Goal: Transaction & Acquisition: Book appointment/travel/reservation

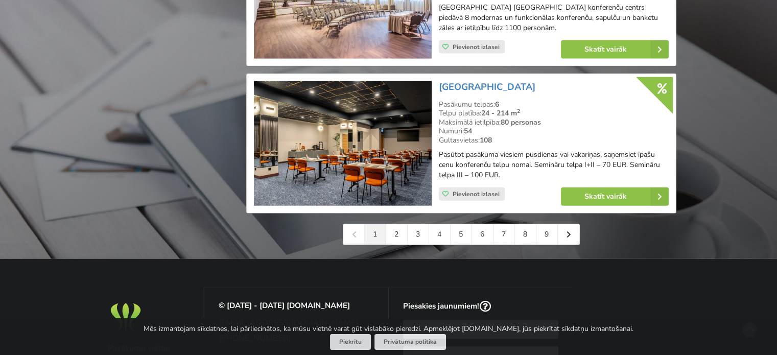
scroll to position [2355, 0]
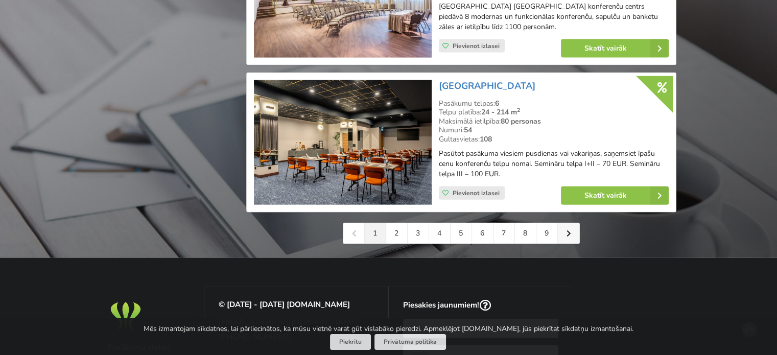
click at [568, 235] on icon at bounding box center [569, 233] width 5 height 7
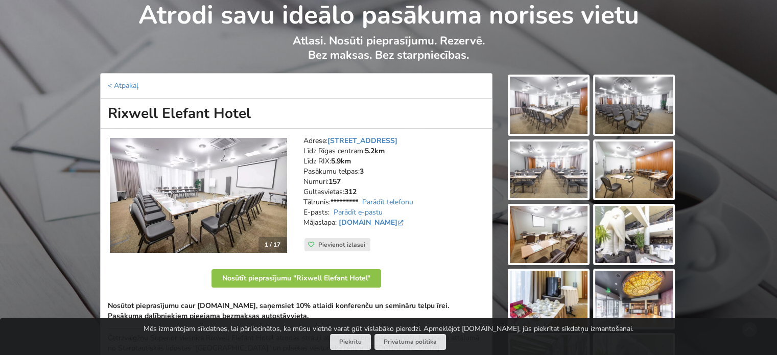
scroll to position [11, 0]
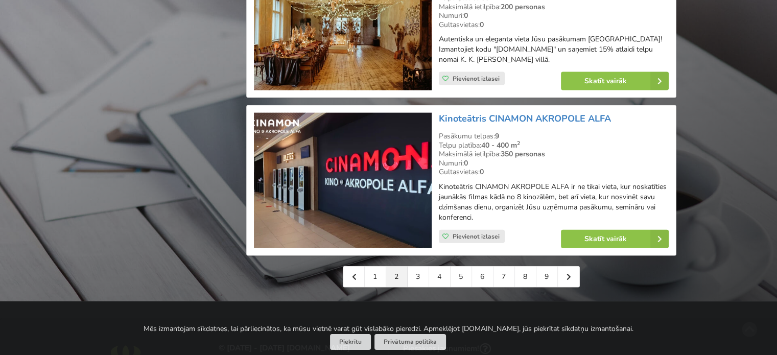
scroll to position [2311, 0]
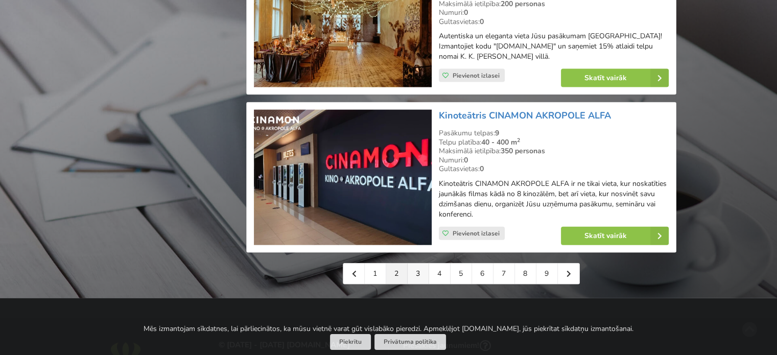
click at [420, 264] on link "3" at bounding box center [418, 274] width 21 height 20
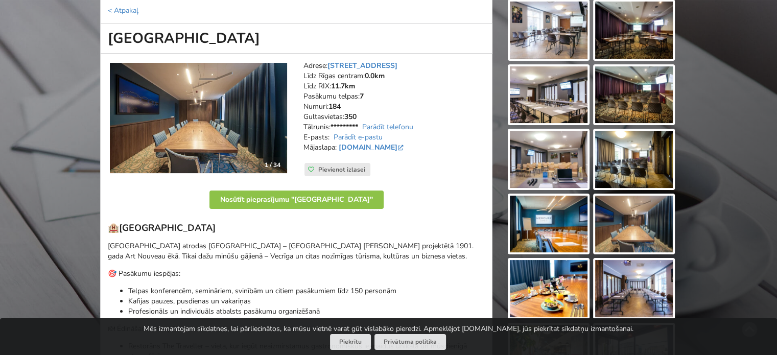
scroll to position [123, 0]
click at [626, 44] on img at bounding box center [634, 29] width 78 height 57
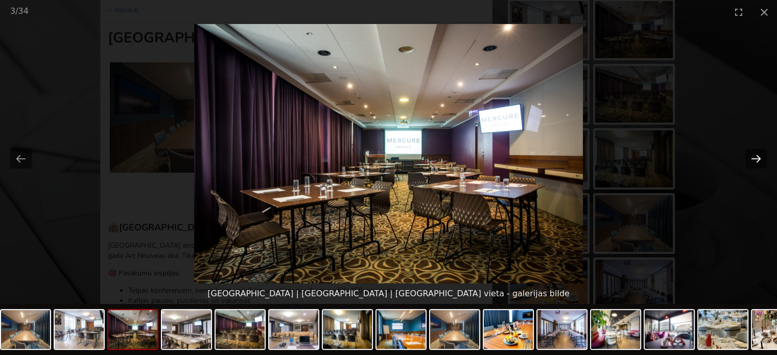
click at [756, 159] on button "Next slide" at bounding box center [756, 159] width 21 height 20
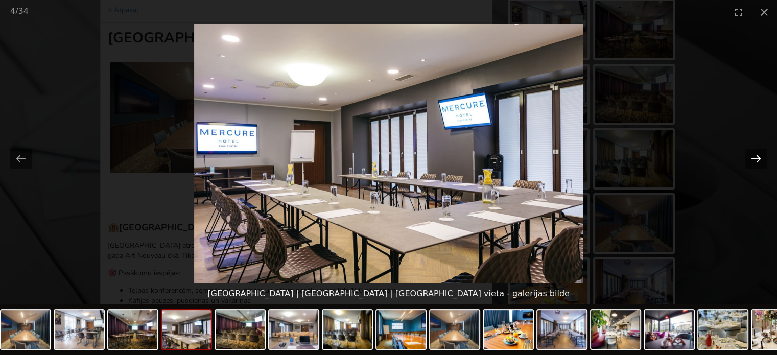
click at [756, 159] on button "Next slide" at bounding box center [756, 159] width 21 height 20
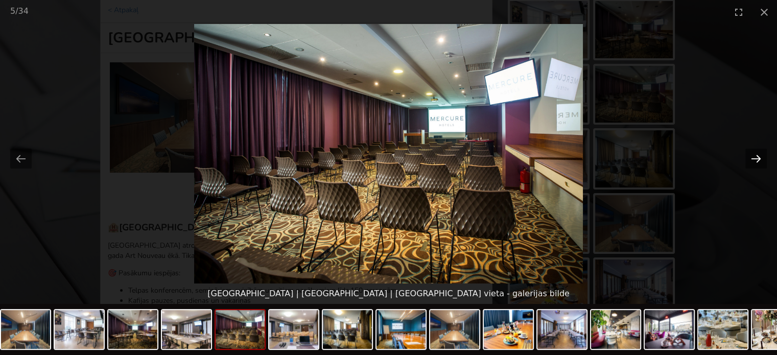
click at [756, 159] on button "Next slide" at bounding box center [756, 159] width 21 height 20
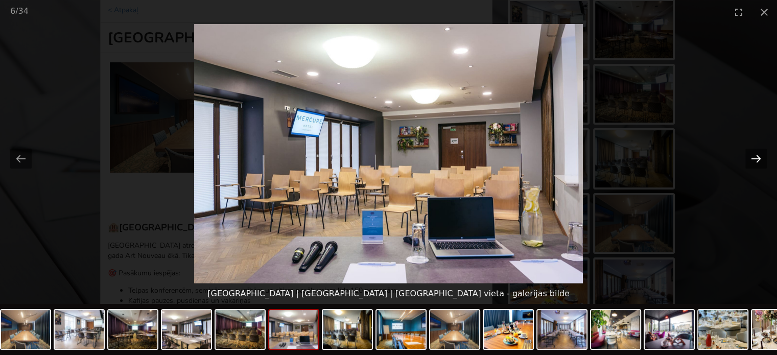
click at [756, 159] on button "Next slide" at bounding box center [756, 159] width 21 height 20
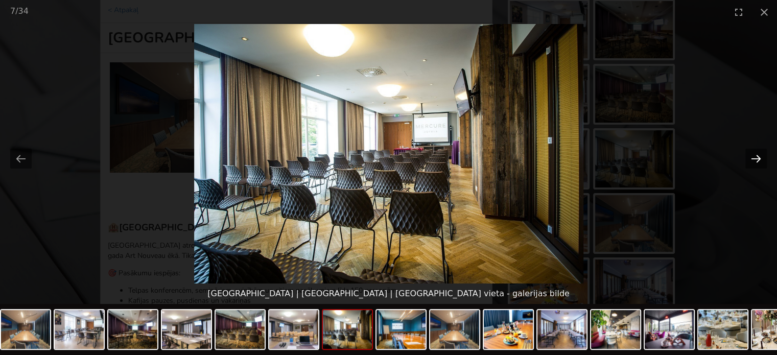
click at [756, 159] on button "Next slide" at bounding box center [756, 159] width 21 height 20
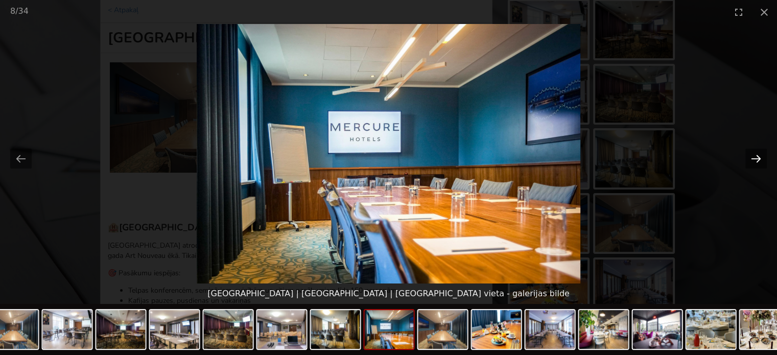
click at [756, 159] on button "Next slide" at bounding box center [756, 159] width 21 height 20
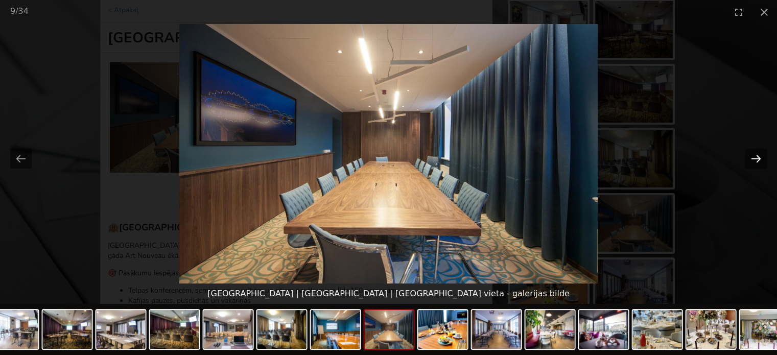
click at [756, 159] on button "Next slide" at bounding box center [756, 159] width 21 height 20
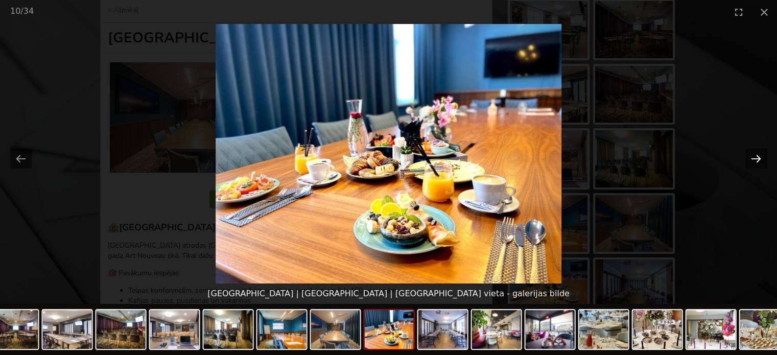
click at [756, 159] on button "Next slide" at bounding box center [756, 159] width 21 height 20
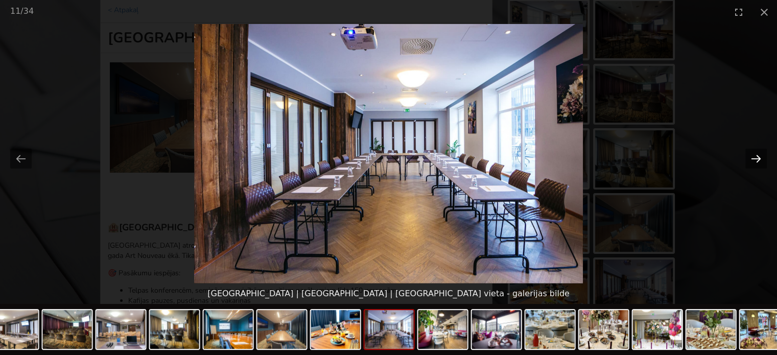
click at [756, 159] on button "Next slide" at bounding box center [756, 159] width 21 height 20
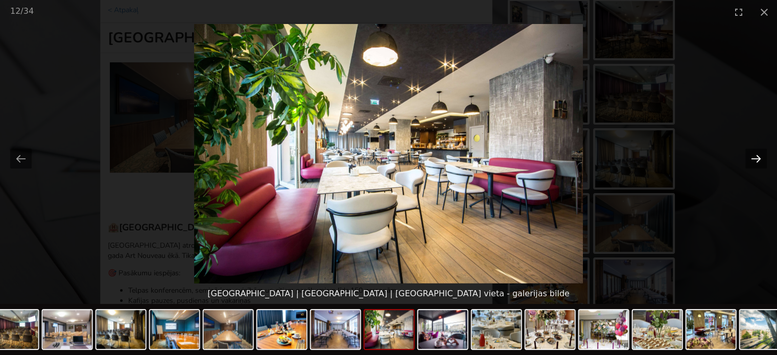
click at [756, 159] on button "Next slide" at bounding box center [756, 159] width 21 height 20
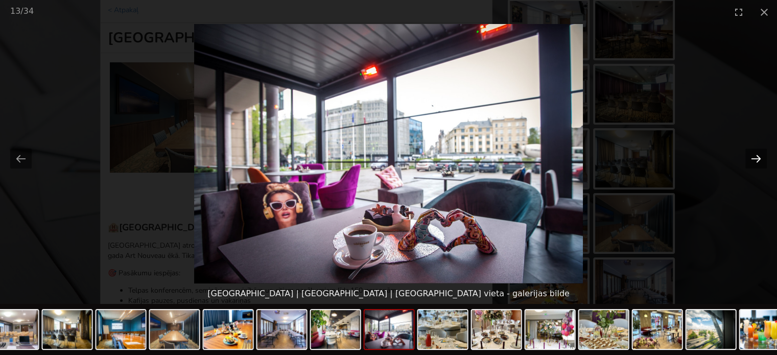
click at [756, 159] on button "Next slide" at bounding box center [756, 159] width 21 height 20
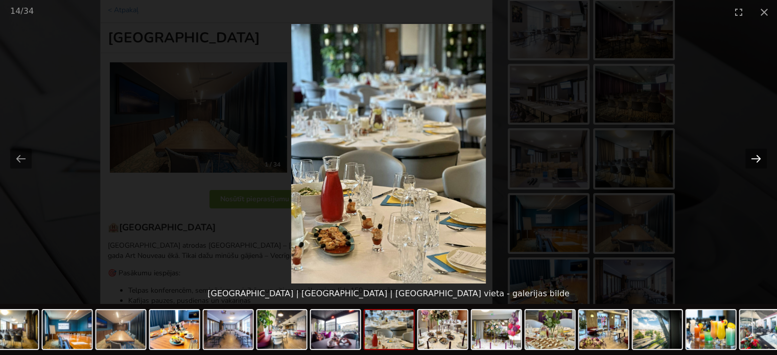
click at [756, 159] on button "Next slide" at bounding box center [756, 159] width 21 height 20
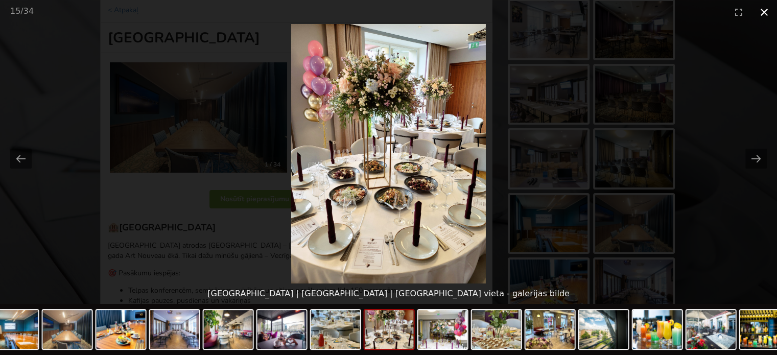
click at [765, 13] on button "Close gallery" at bounding box center [765, 12] width 26 height 24
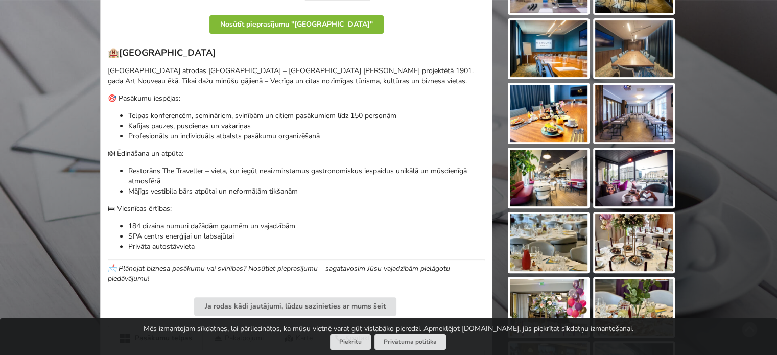
scroll to position [298, 0]
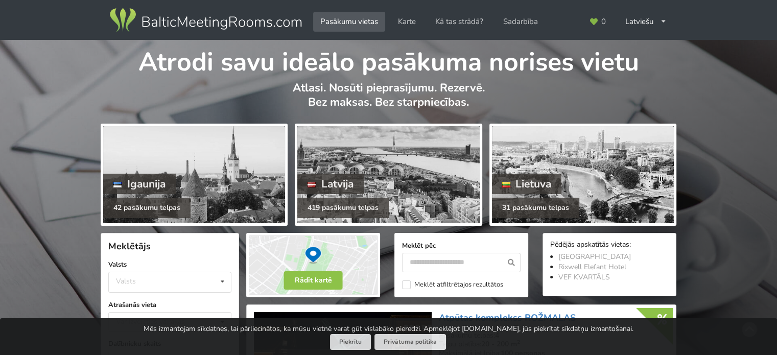
scroll to position [106, 0]
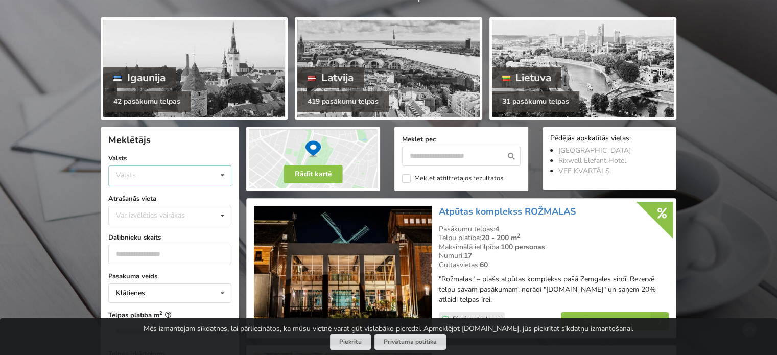
click at [173, 177] on div "Valsts Igaunija Latvija Lietuva" at bounding box center [169, 176] width 123 height 21
click at [140, 214] on div "Latvija" at bounding box center [170, 214] width 122 height 19
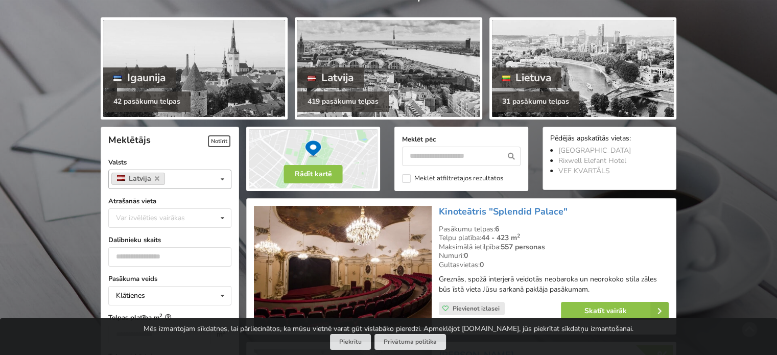
scroll to position [229, 0]
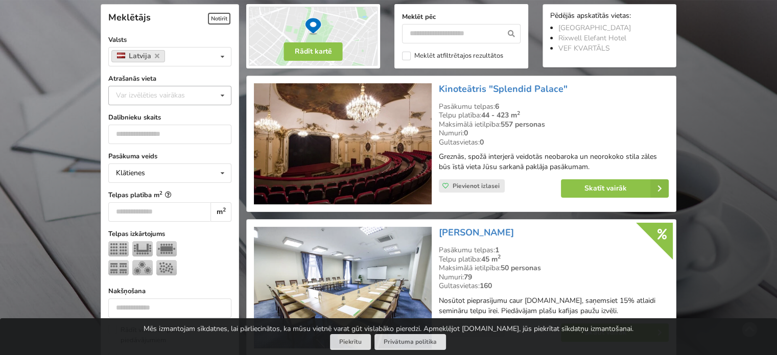
click at [181, 96] on div "Var izvēlēties vairākas" at bounding box center [160, 95] width 95 height 12
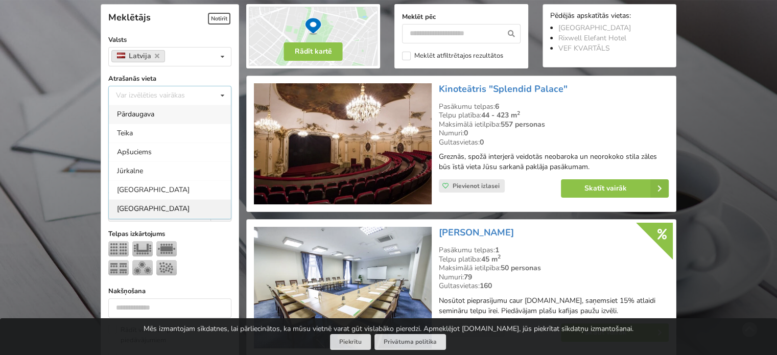
click at [148, 203] on div "[GEOGRAPHIC_DATA]" at bounding box center [170, 208] width 122 height 19
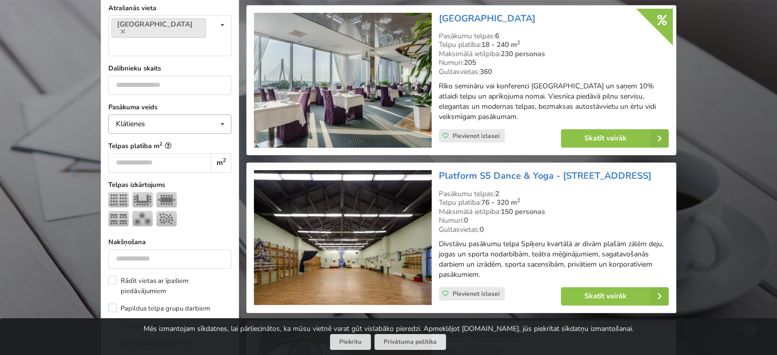
scroll to position [306, 0]
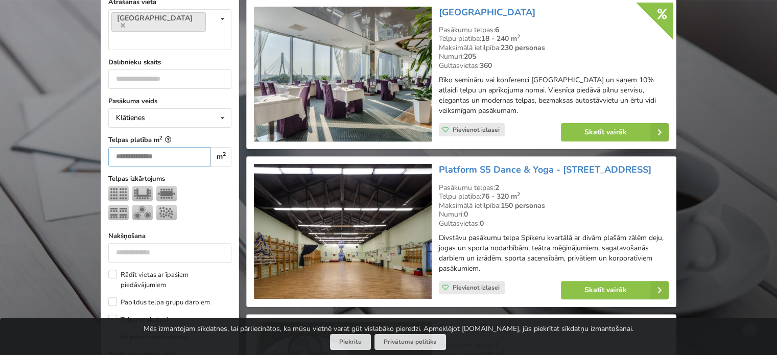
click at [161, 147] on input "number" at bounding box center [159, 156] width 102 height 19
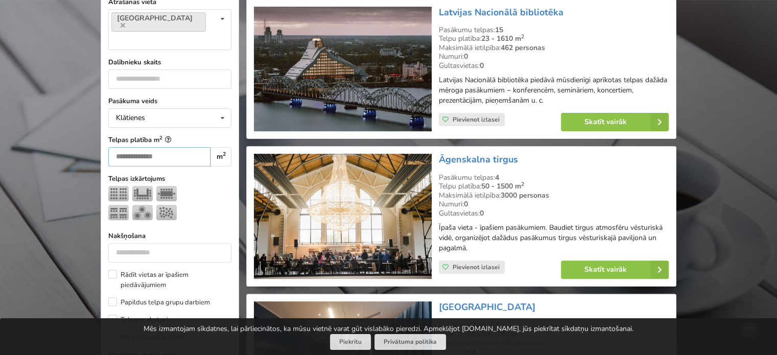
scroll to position [229, 0]
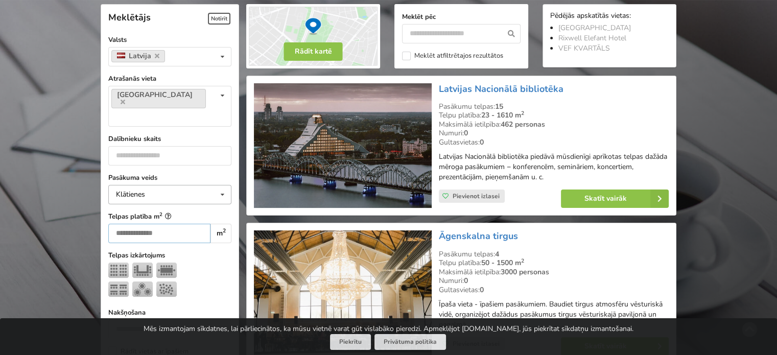
type input "**"
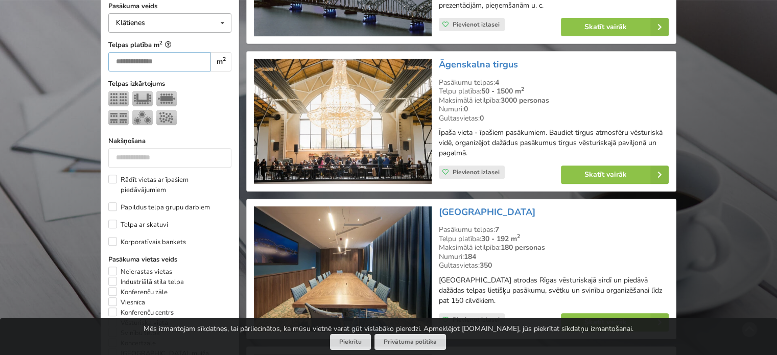
scroll to position [431, 0]
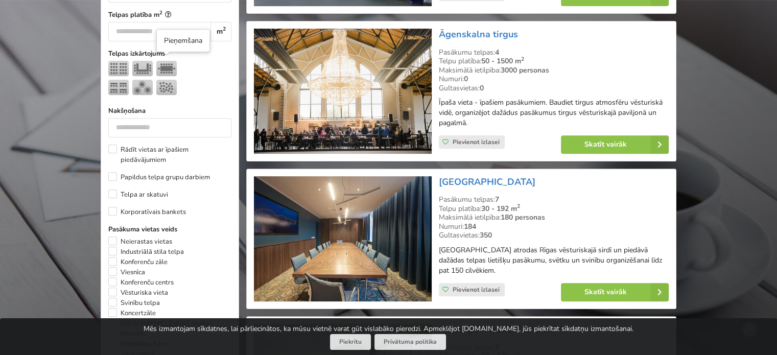
click at [167, 80] on img at bounding box center [166, 87] width 20 height 15
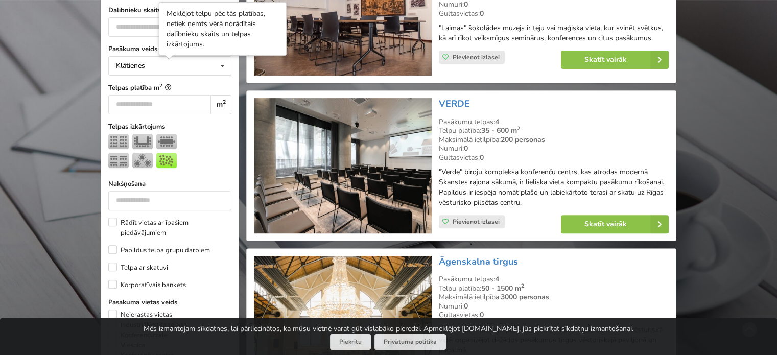
scroll to position [388, 0]
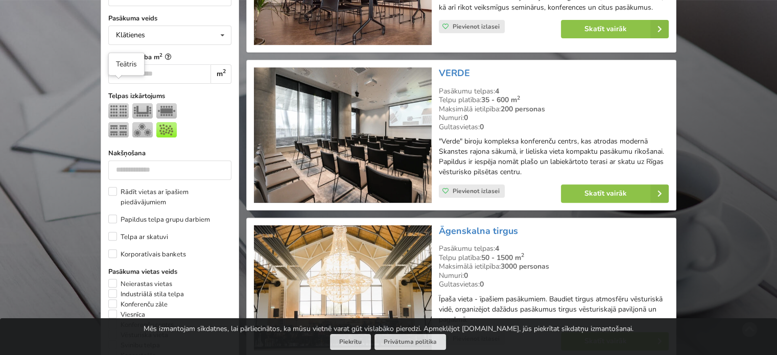
click at [117, 103] on img at bounding box center [118, 110] width 20 height 15
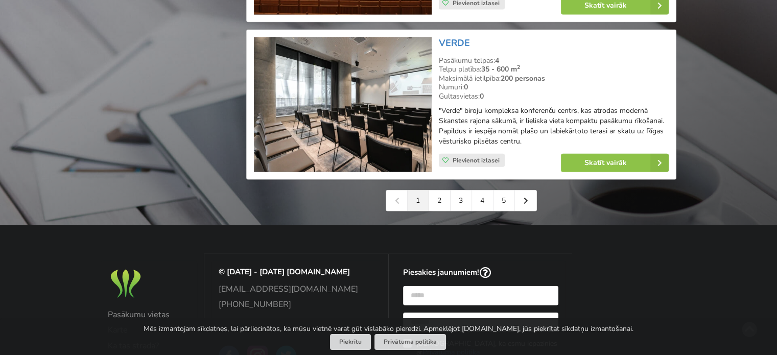
scroll to position [2379, 0]
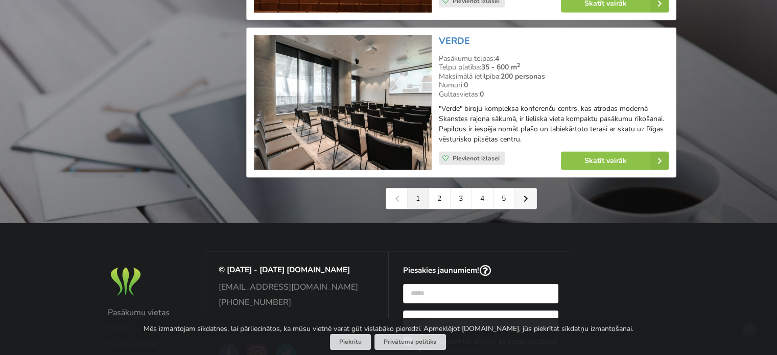
click at [526, 202] on icon at bounding box center [526, 198] width 5 height 7
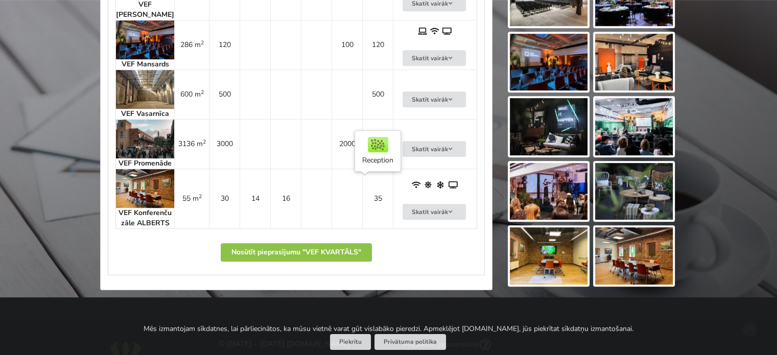
scroll to position [673, 0]
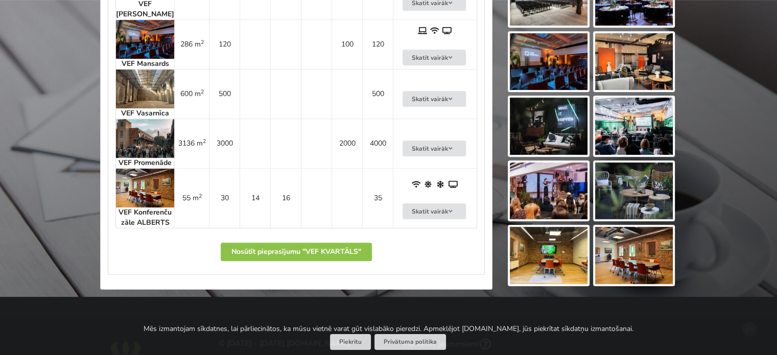
click at [145, 199] on img at bounding box center [145, 188] width 58 height 39
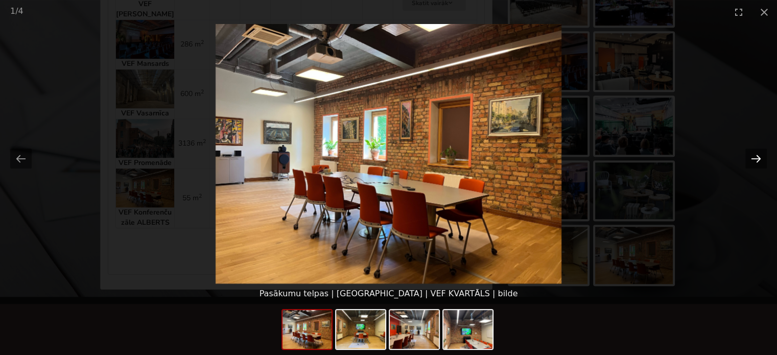
click at [760, 155] on button "Next slide" at bounding box center [756, 159] width 21 height 20
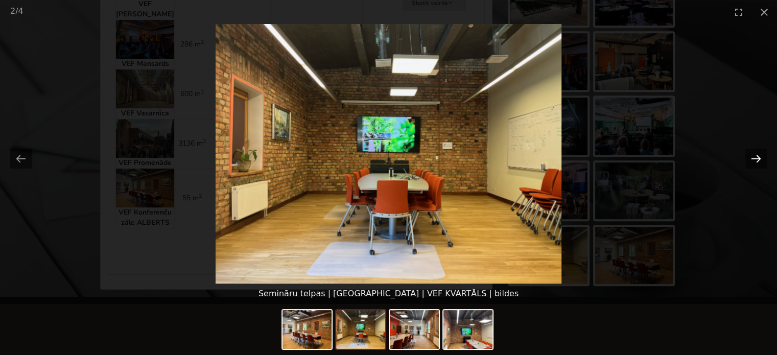
click at [760, 155] on button "Next slide" at bounding box center [756, 159] width 21 height 20
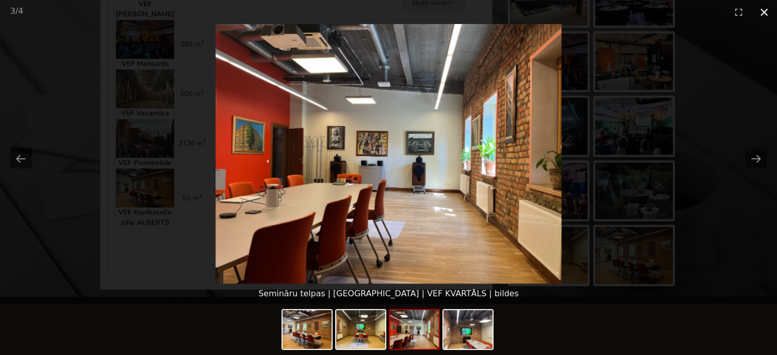
click at [766, 13] on button "Close gallery" at bounding box center [765, 12] width 26 height 24
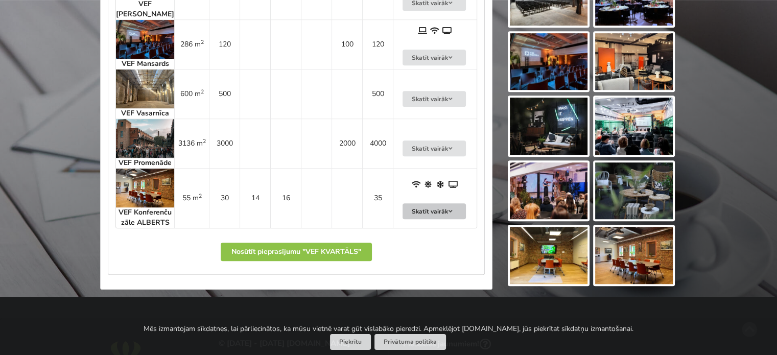
click at [432, 219] on button "Skatīt vairāk" at bounding box center [434, 211] width 63 height 16
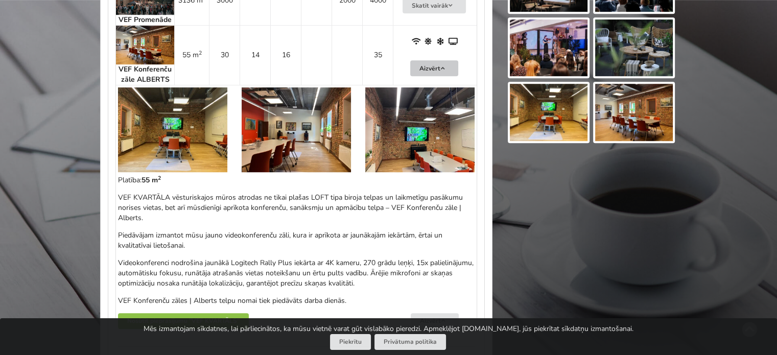
scroll to position [809, 0]
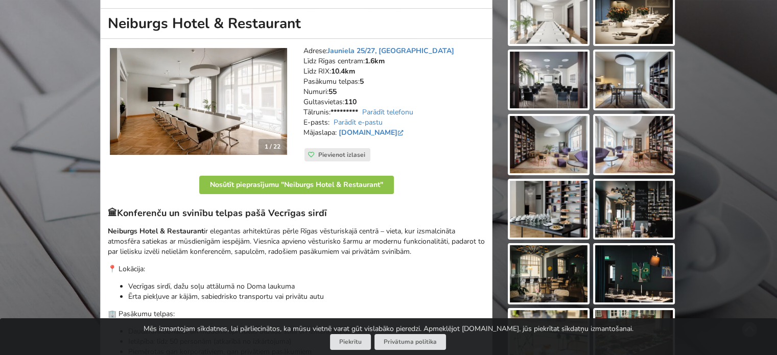
scroll to position [129, 0]
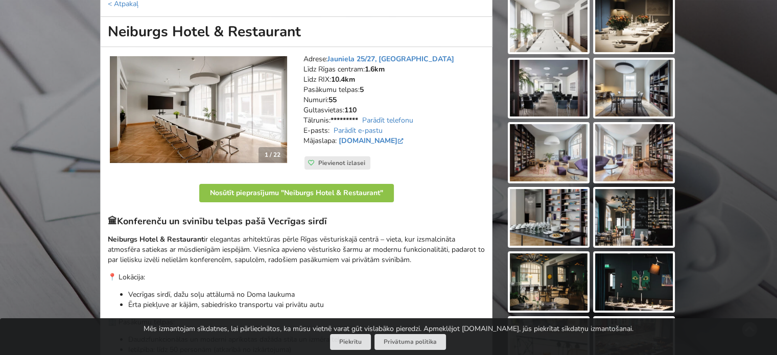
click at [272, 102] on img at bounding box center [198, 109] width 177 height 107
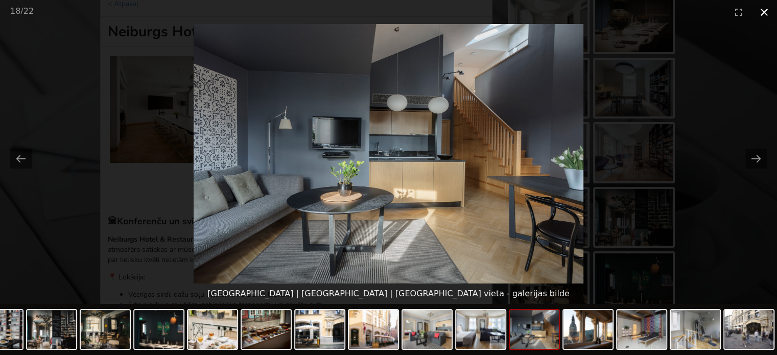
click at [767, 14] on button "Close gallery" at bounding box center [765, 12] width 26 height 24
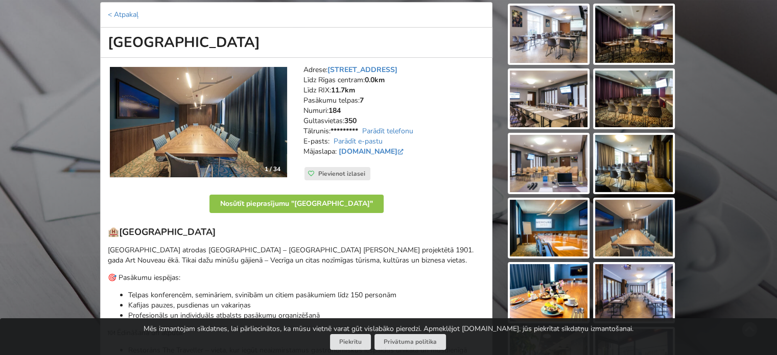
scroll to position [118, 0]
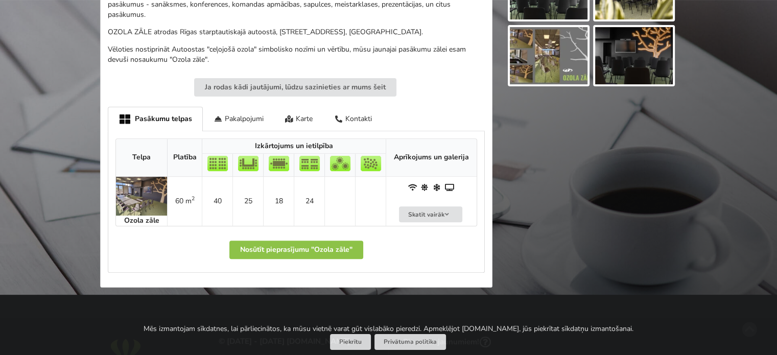
scroll to position [356, 0]
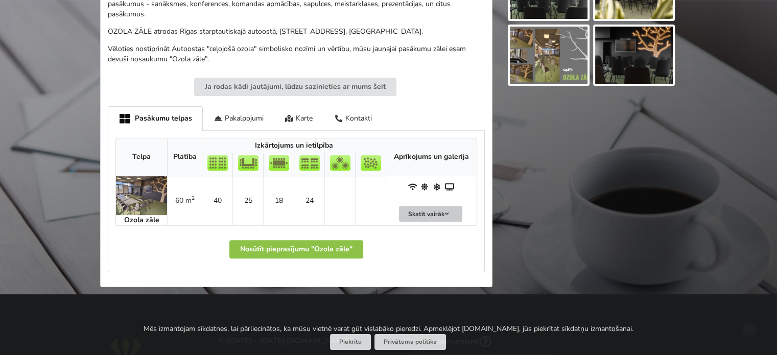
click at [428, 212] on button "Skatīt vairāk" at bounding box center [430, 214] width 63 height 16
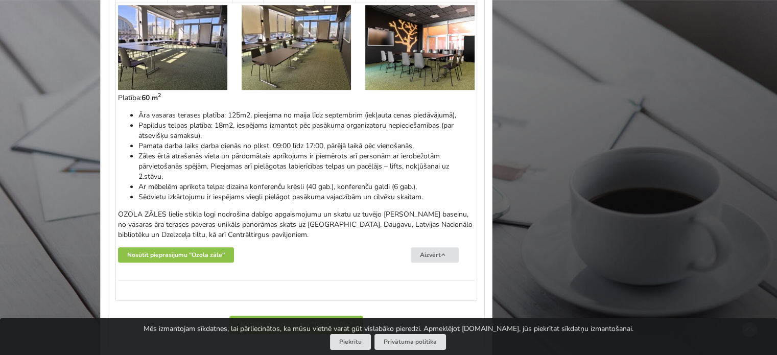
scroll to position [580, 0]
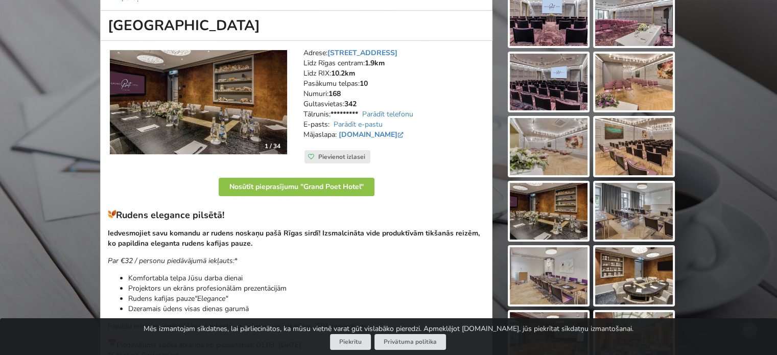
scroll to position [136, 0]
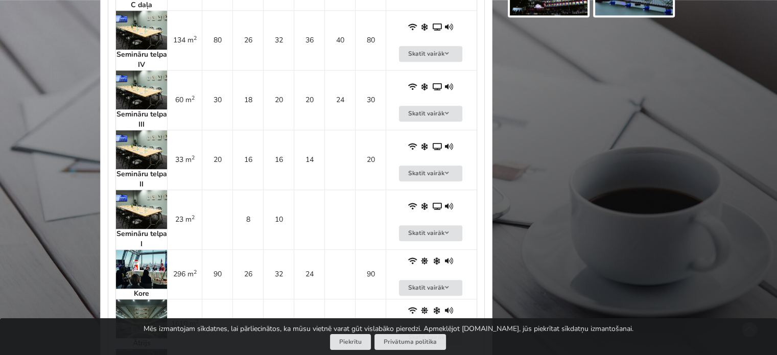
scroll to position [1071, 0]
click at [442, 108] on button "Skatīt vairāk" at bounding box center [430, 113] width 63 height 16
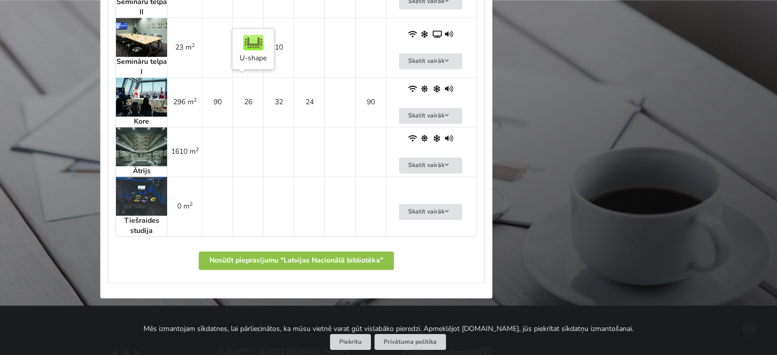
scroll to position [1394, 0]
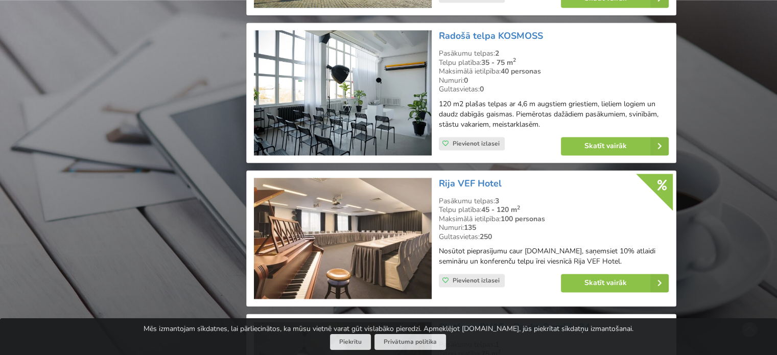
scroll to position [1469, 0]
click at [594, 138] on link "Skatīt vairāk" at bounding box center [615, 145] width 108 height 18
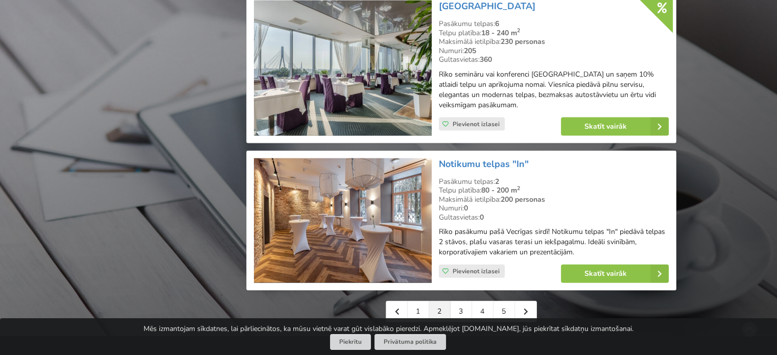
scroll to position [2259, 0]
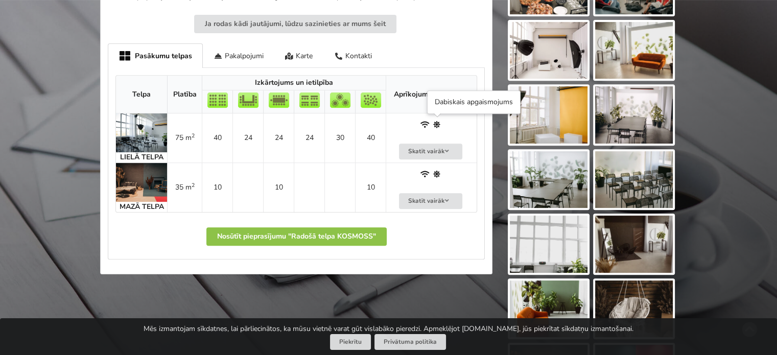
scroll to position [422, 0]
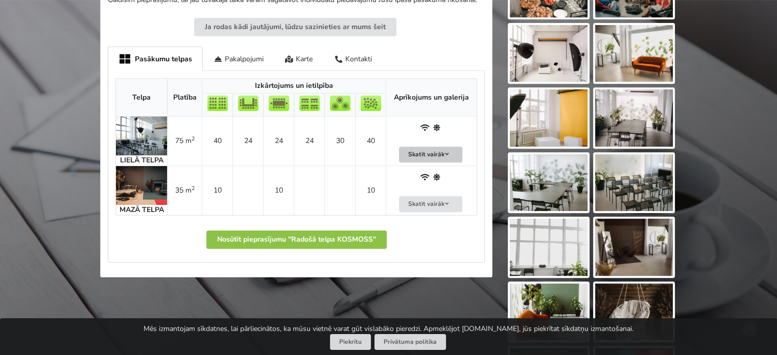
click at [435, 152] on button "Skatīt vairāk" at bounding box center [430, 155] width 63 height 16
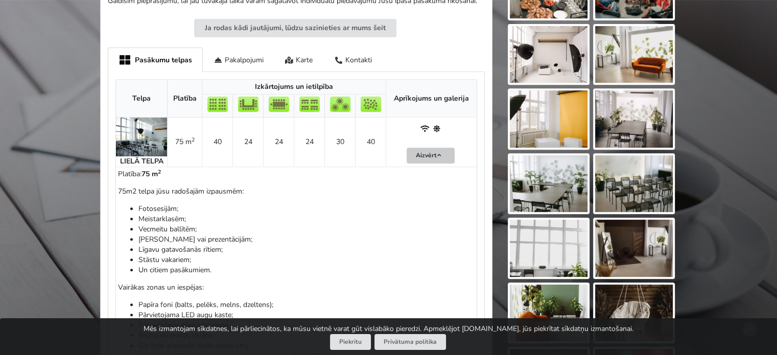
scroll to position [421, 0]
click at [142, 133] on img at bounding box center [141, 137] width 51 height 39
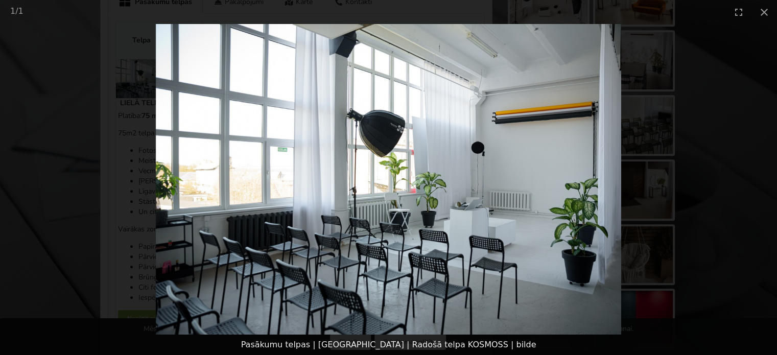
scroll to position [476, 0]
click at [766, 13] on button "Close gallery" at bounding box center [765, 12] width 26 height 24
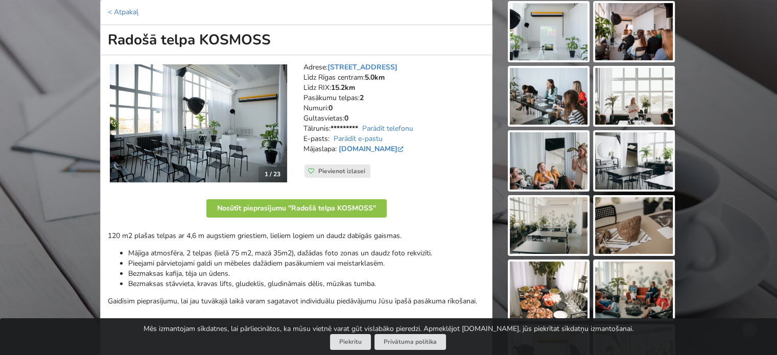
scroll to position [121, 0]
click at [640, 10] on img at bounding box center [634, 31] width 78 height 57
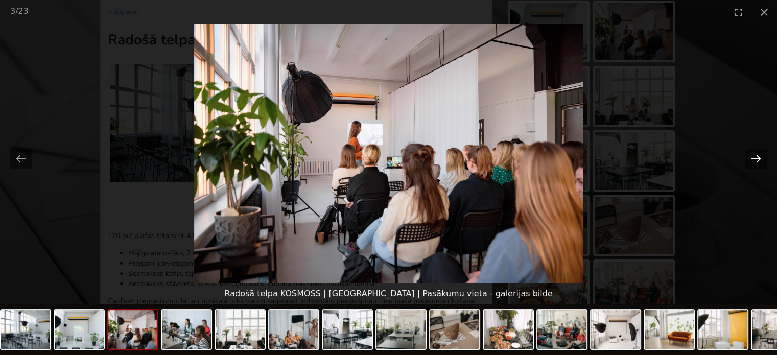
click at [754, 159] on button "Next slide" at bounding box center [756, 159] width 21 height 20
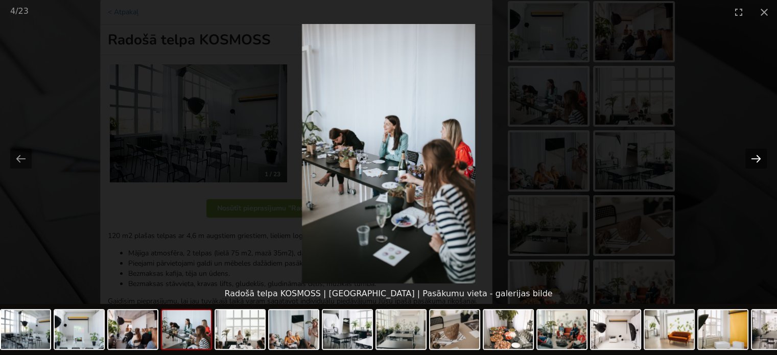
click at [754, 159] on button "Next slide" at bounding box center [756, 159] width 21 height 20
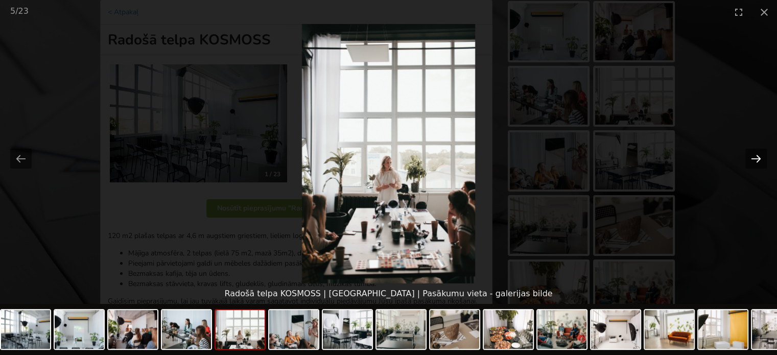
click at [754, 159] on button "Next slide" at bounding box center [756, 159] width 21 height 20
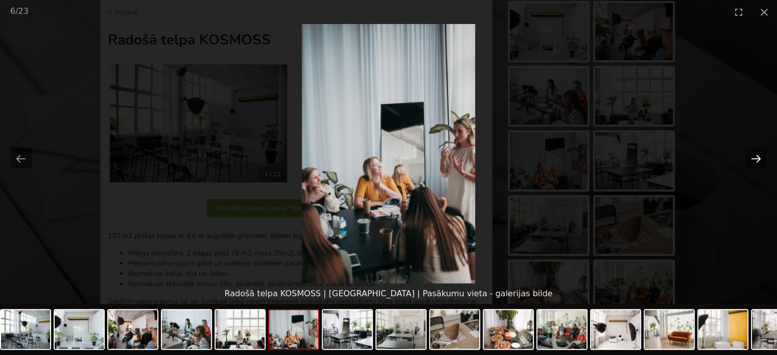
click at [754, 159] on button "Next slide" at bounding box center [756, 159] width 21 height 20
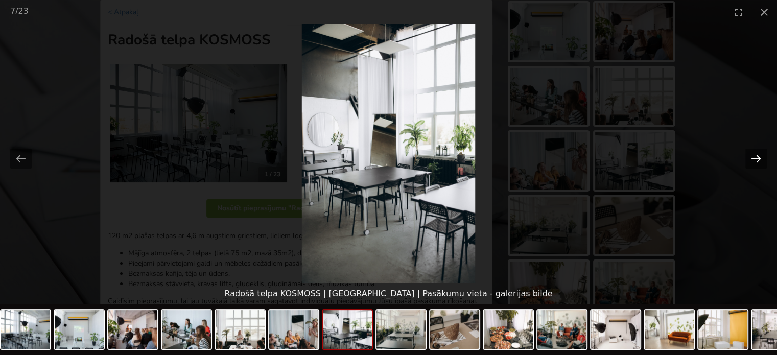
click at [754, 159] on button "Next slide" at bounding box center [756, 159] width 21 height 20
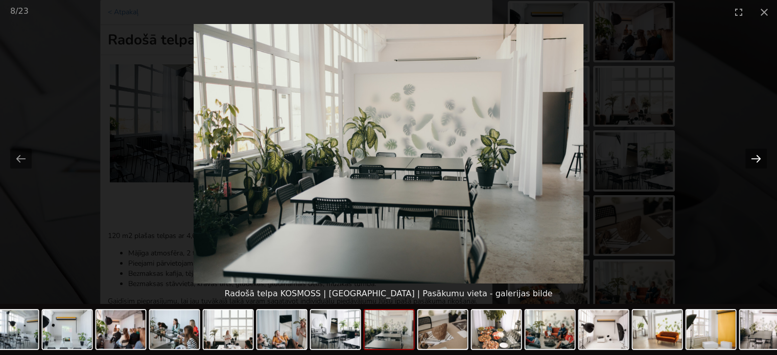
click at [754, 159] on button "Next slide" at bounding box center [756, 159] width 21 height 20
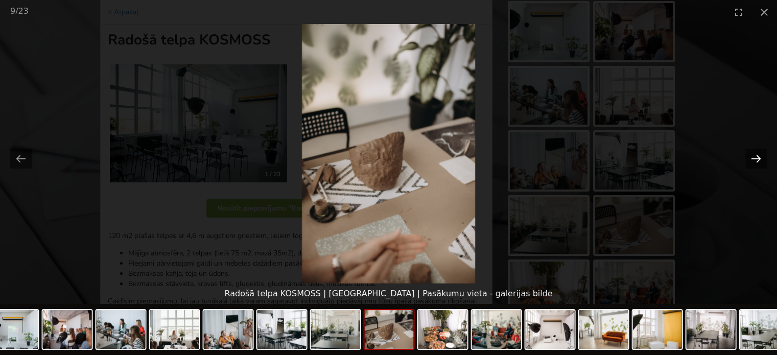
click at [754, 159] on button "Next slide" at bounding box center [756, 159] width 21 height 20
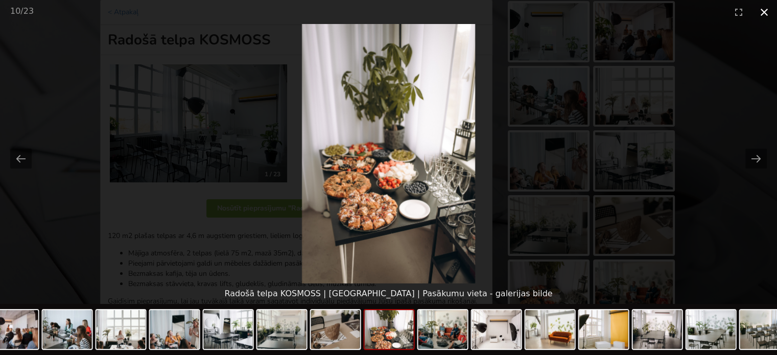
click at [765, 11] on button "Close gallery" at bounding box center [765, 12] width 26 height 24
